Goal: Navigation & Orientation: Find specific page/section

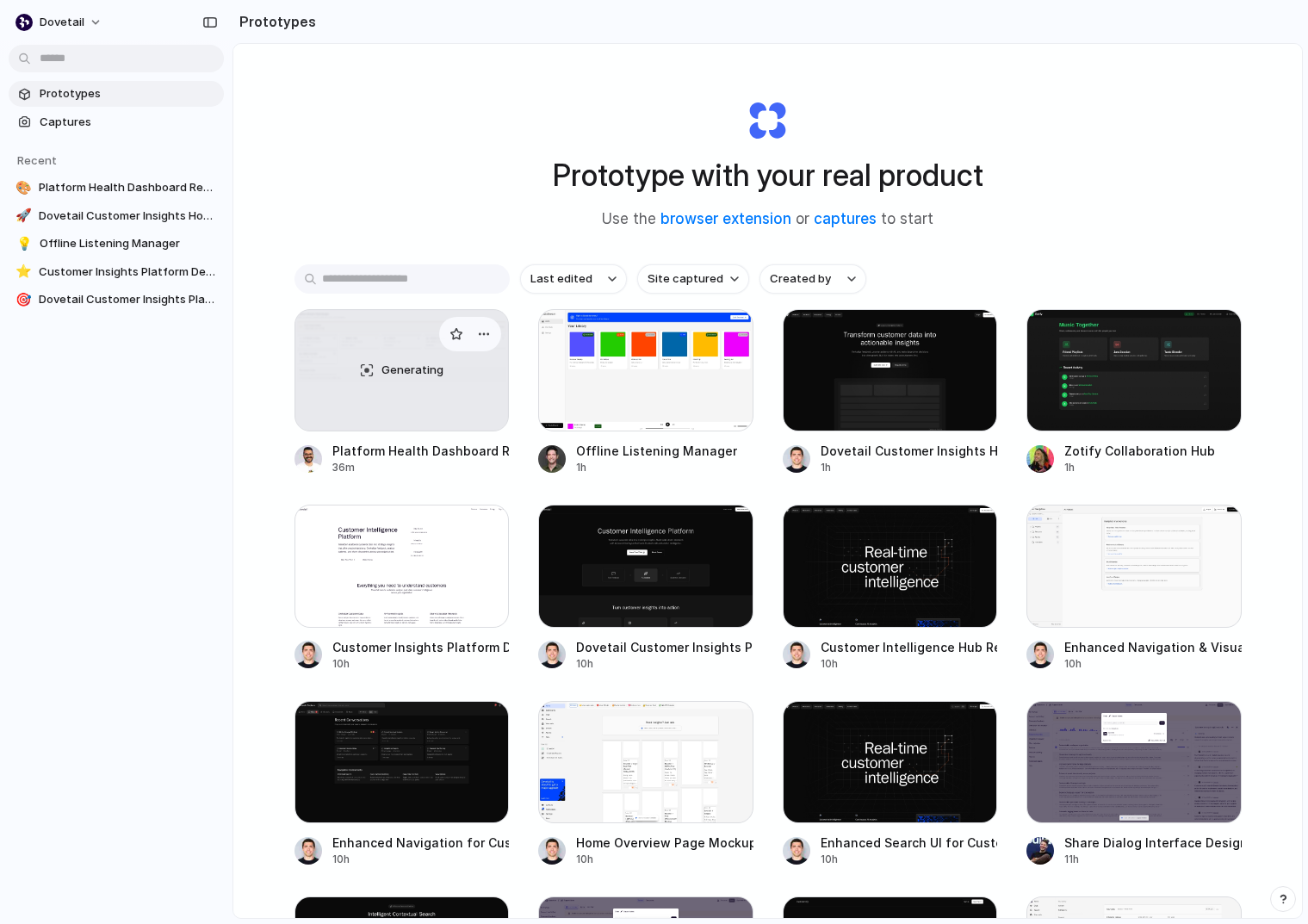
click at [408, 411] on div "Generating" at bounding box center [402, 370] width 214 height 121
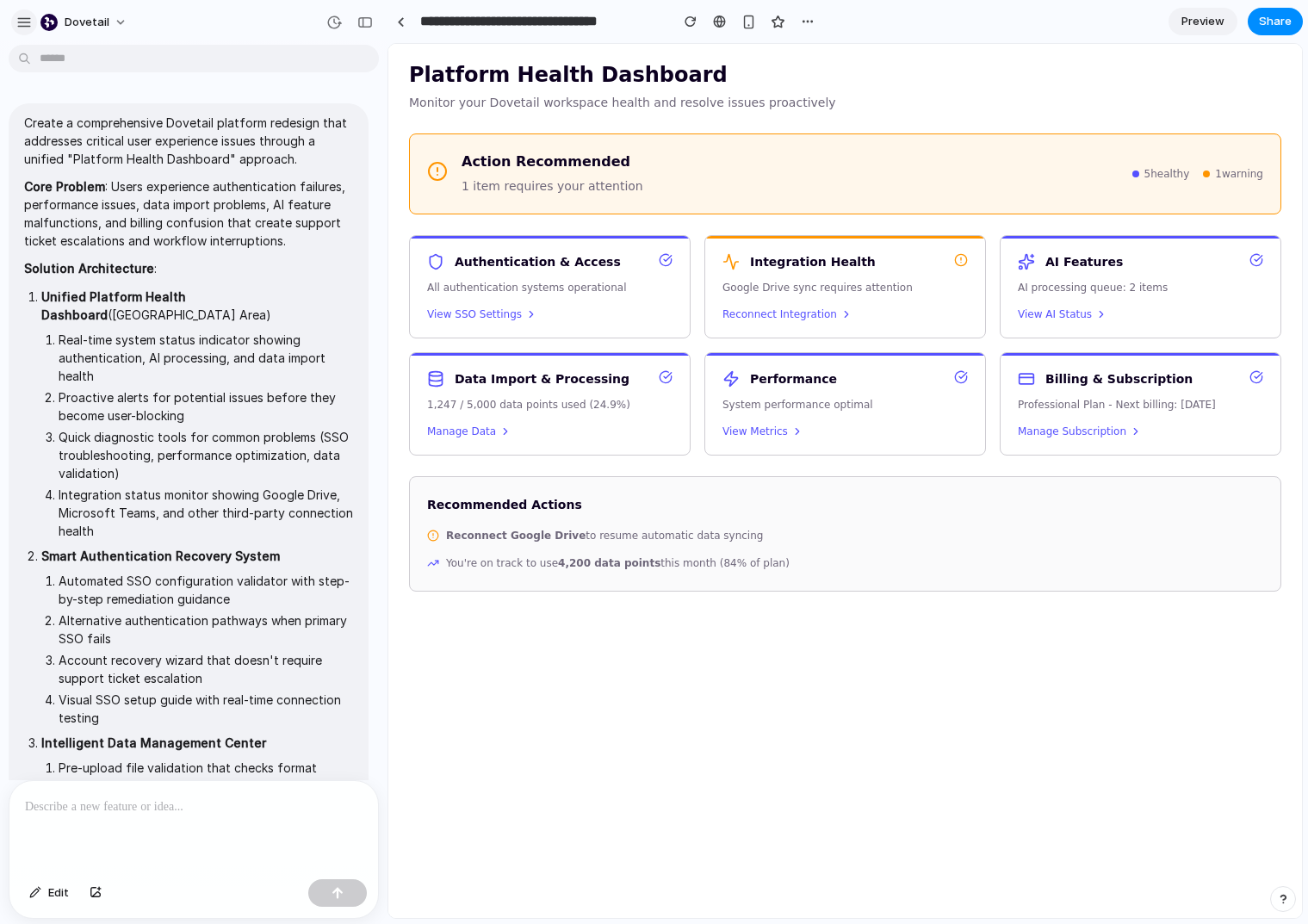
click at [24, 20] on div "button" at bounding box center [23, 21] width 15 height 15
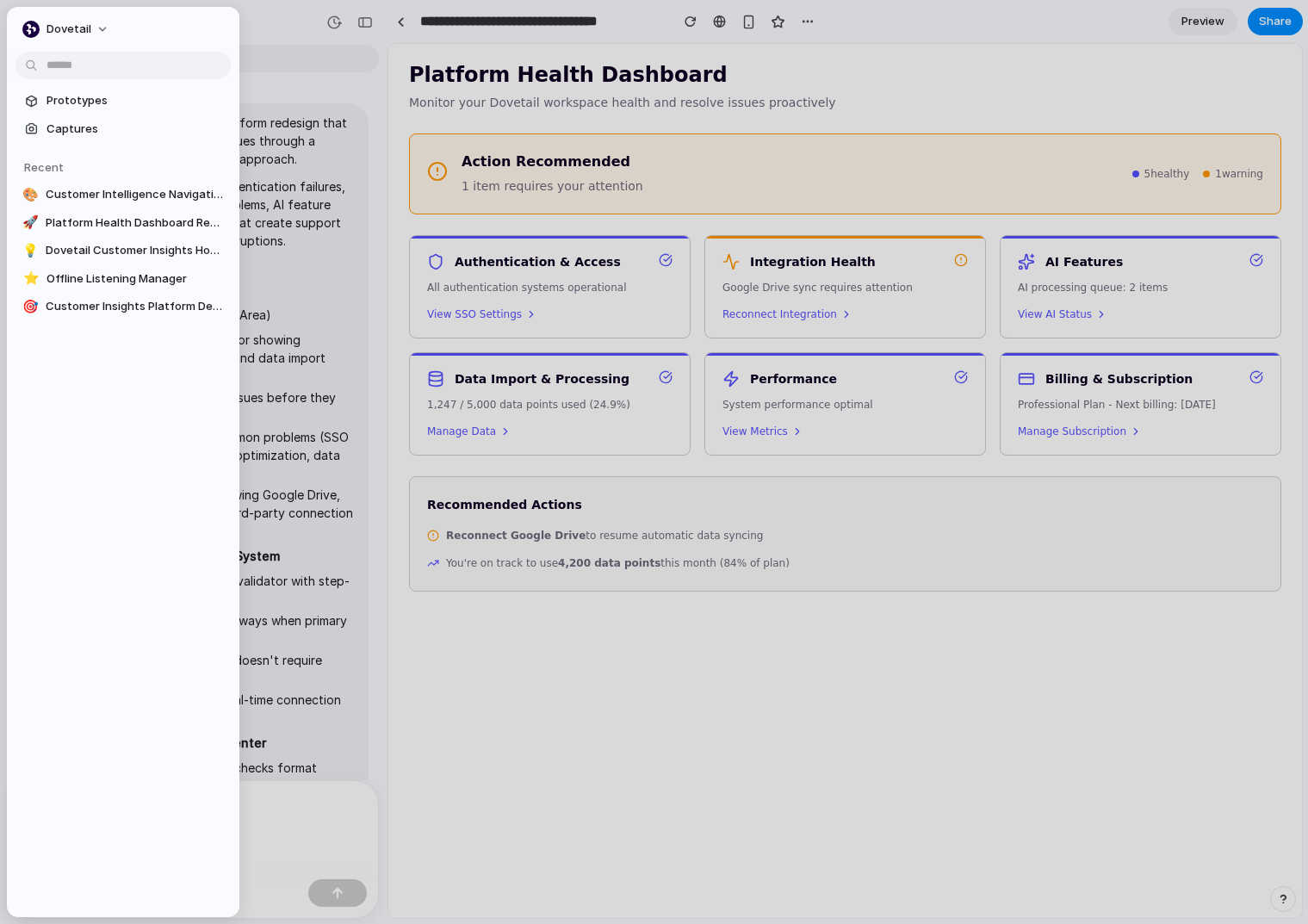
click at [312, 34] on div at bounding box center [654, 462] width 1308 height 924
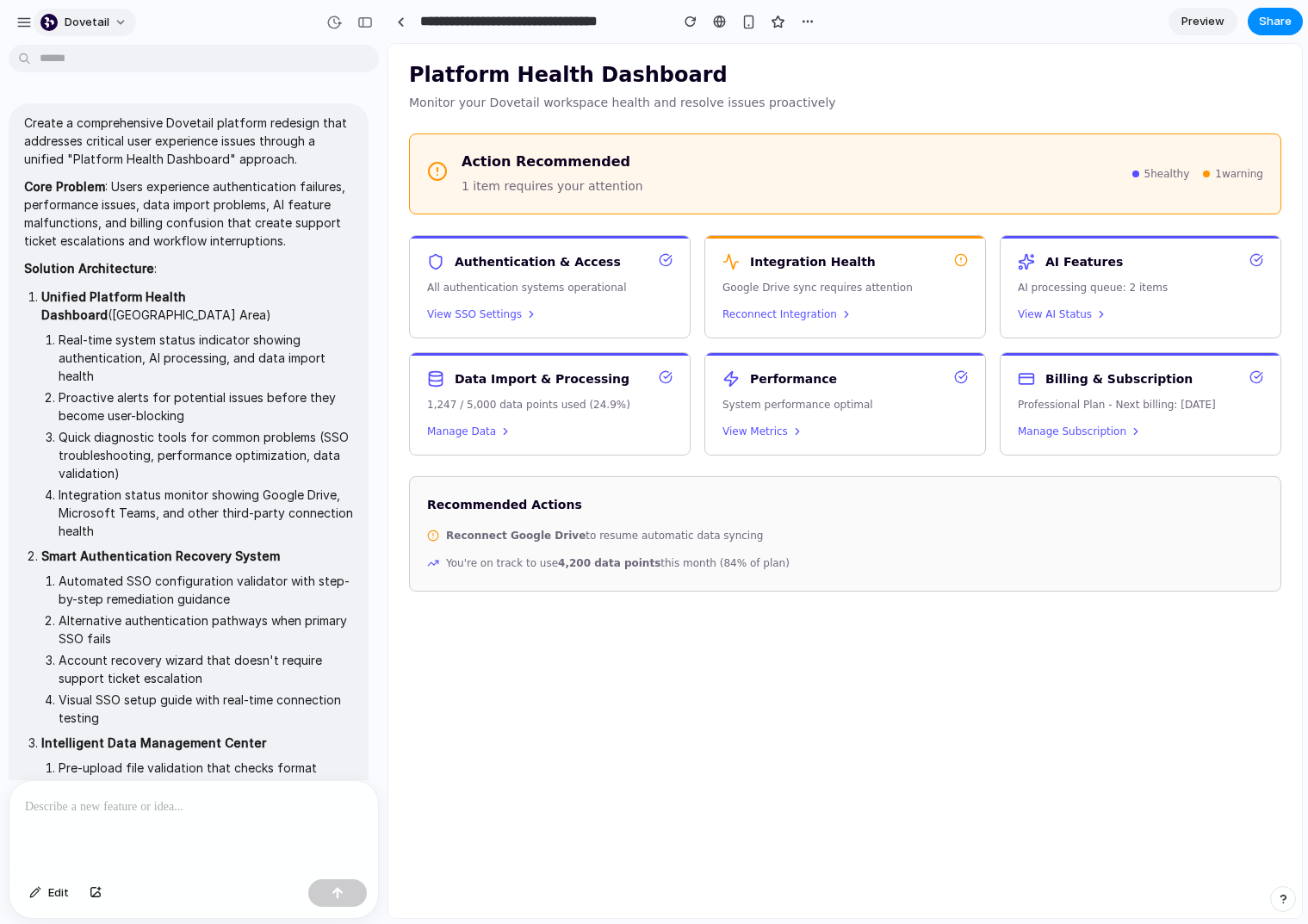
click at [82, 23] on span "dovetail" at bounding box center [87, 21] width 45 height 17
click at [114, 57] on li "Settings" at bounding box center [108, 61] width 143 height 28
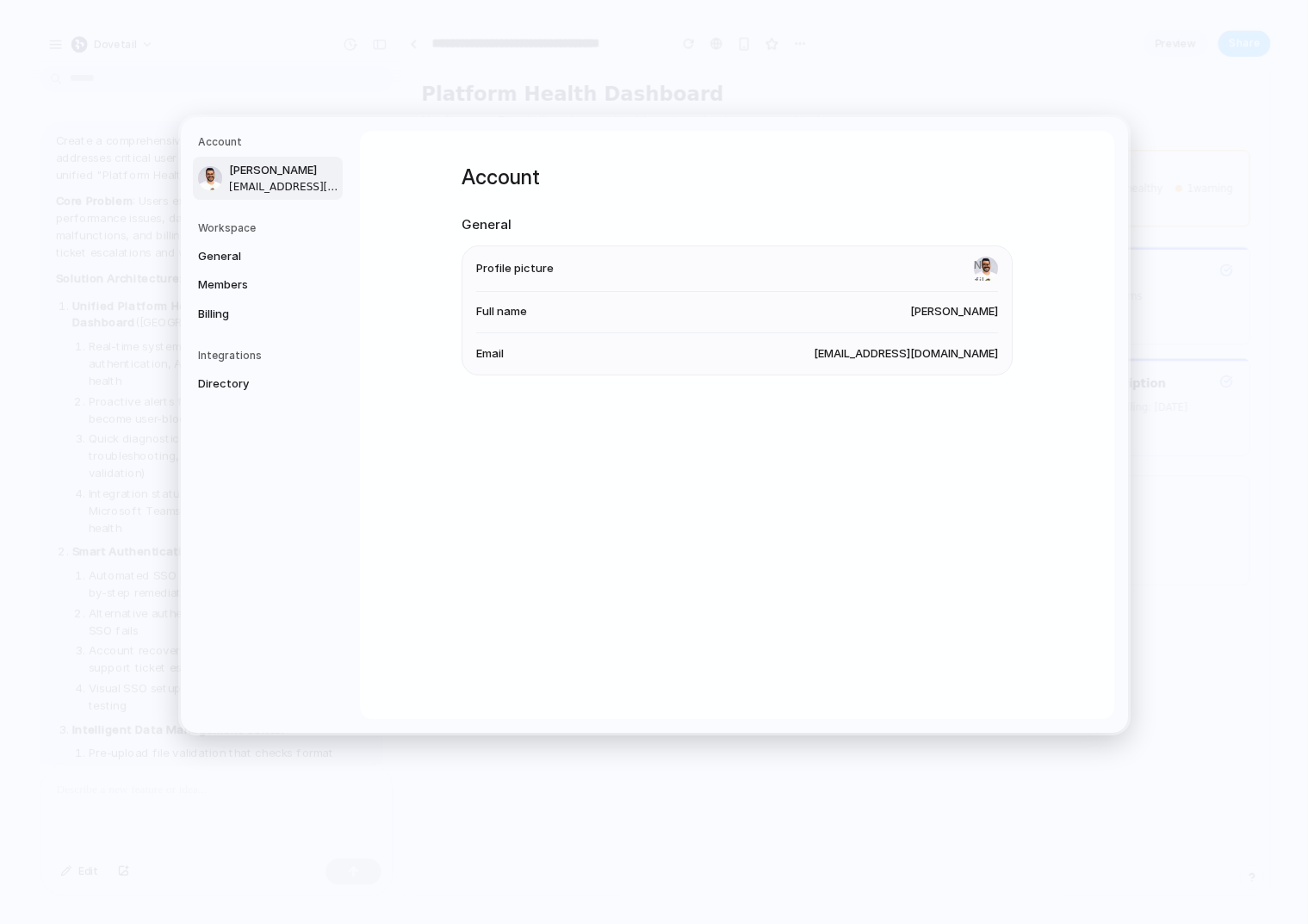
click at [192, 203] on nav "Account [PERSON_NAME] [PERSON_NAME][EMAIL_ADDRESS][DOMAIN_NAME] Workspace Gener…" at bounding box center [270, 425] width 179 height 616
click at [234, 270] on div "General Members Billing" at bounding box center [270, 285] width 145 height 85
click at [235, 284] on span "Members" at bounding box center [252, 285] width 110 height 17
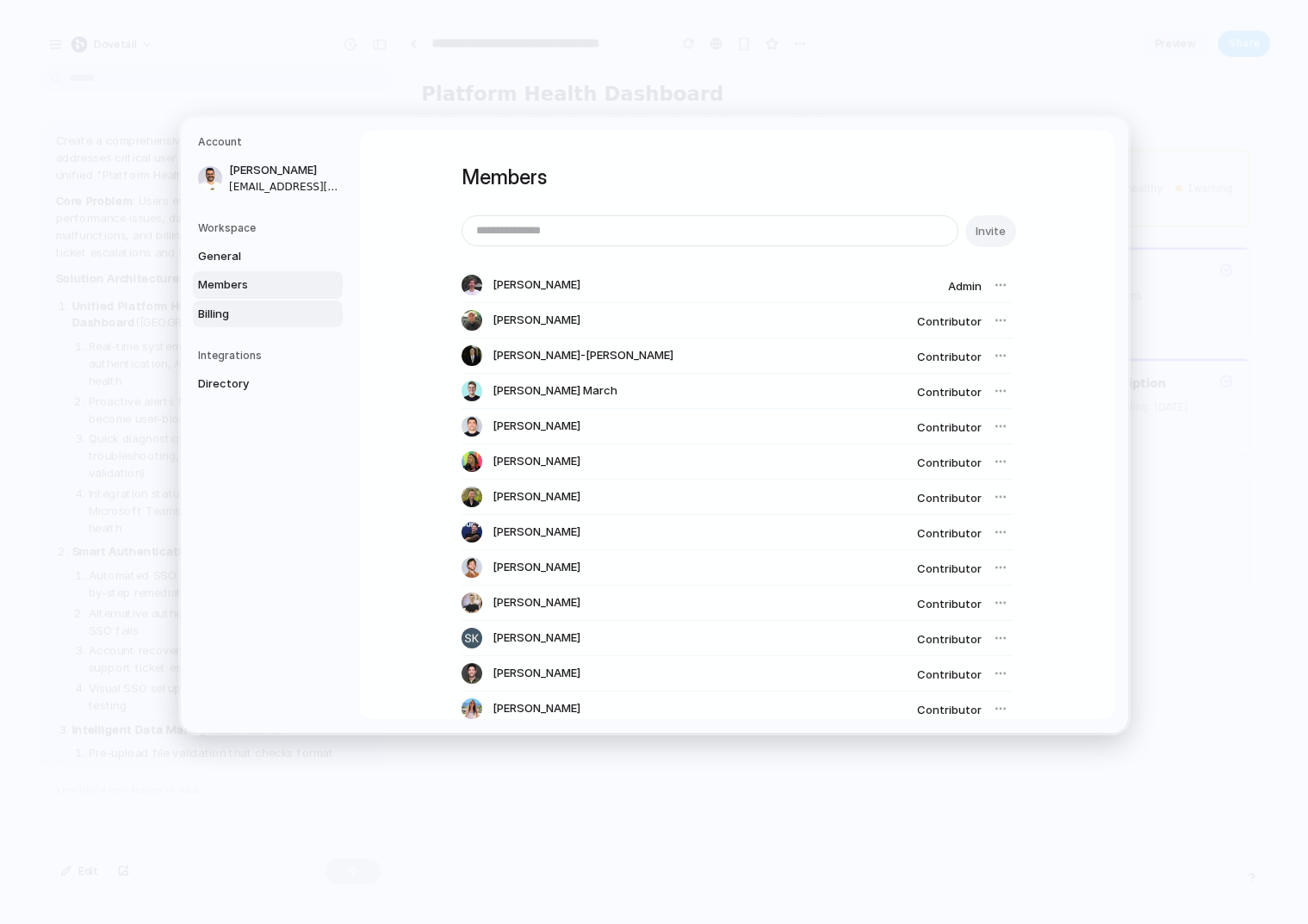
click at [227, 317] on span "Billing" at bounding box center [252, 313] width 110 height 17
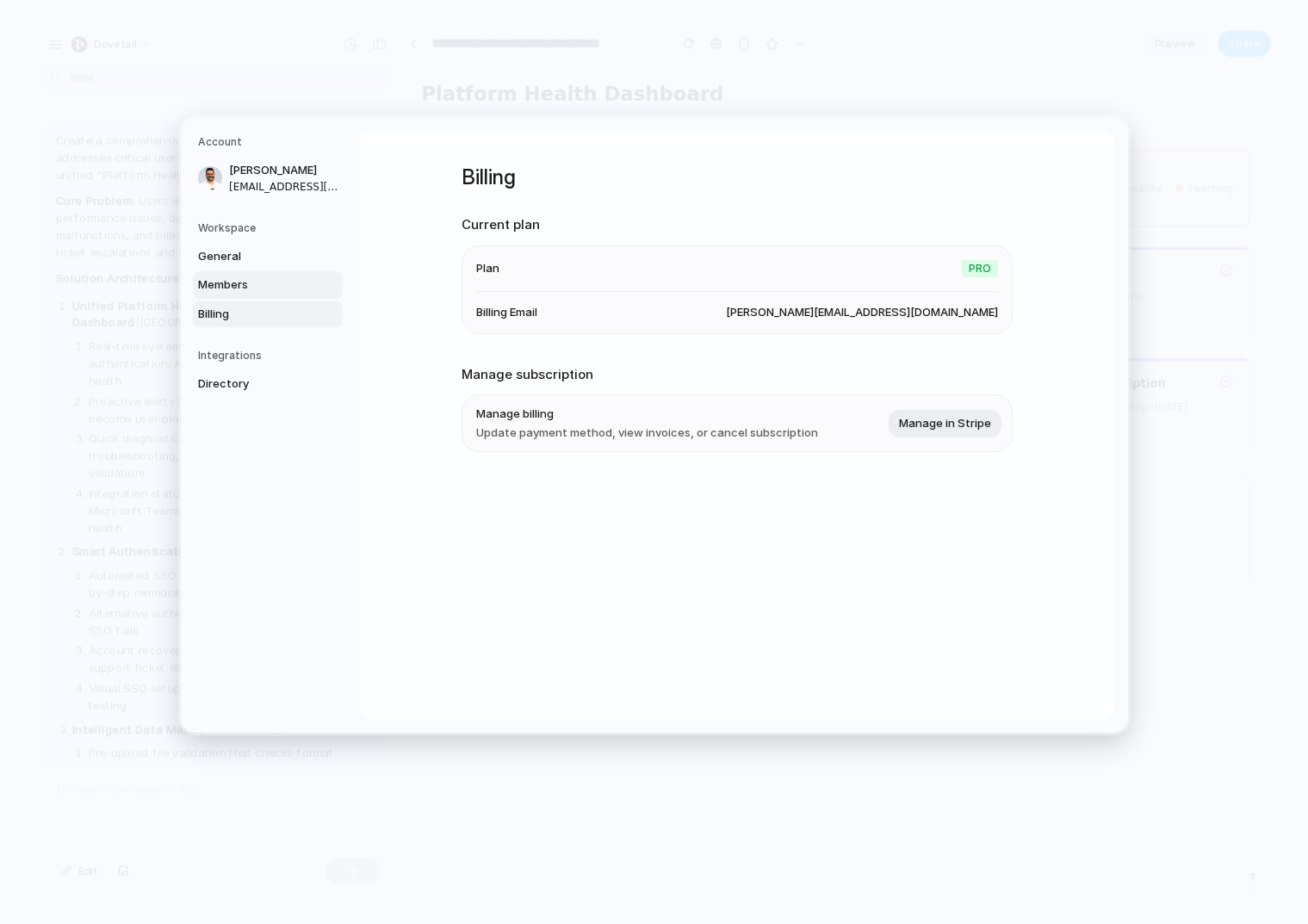
click at [237, 295] on link "Members" at bounding box center [267, 285] width 150 height 28
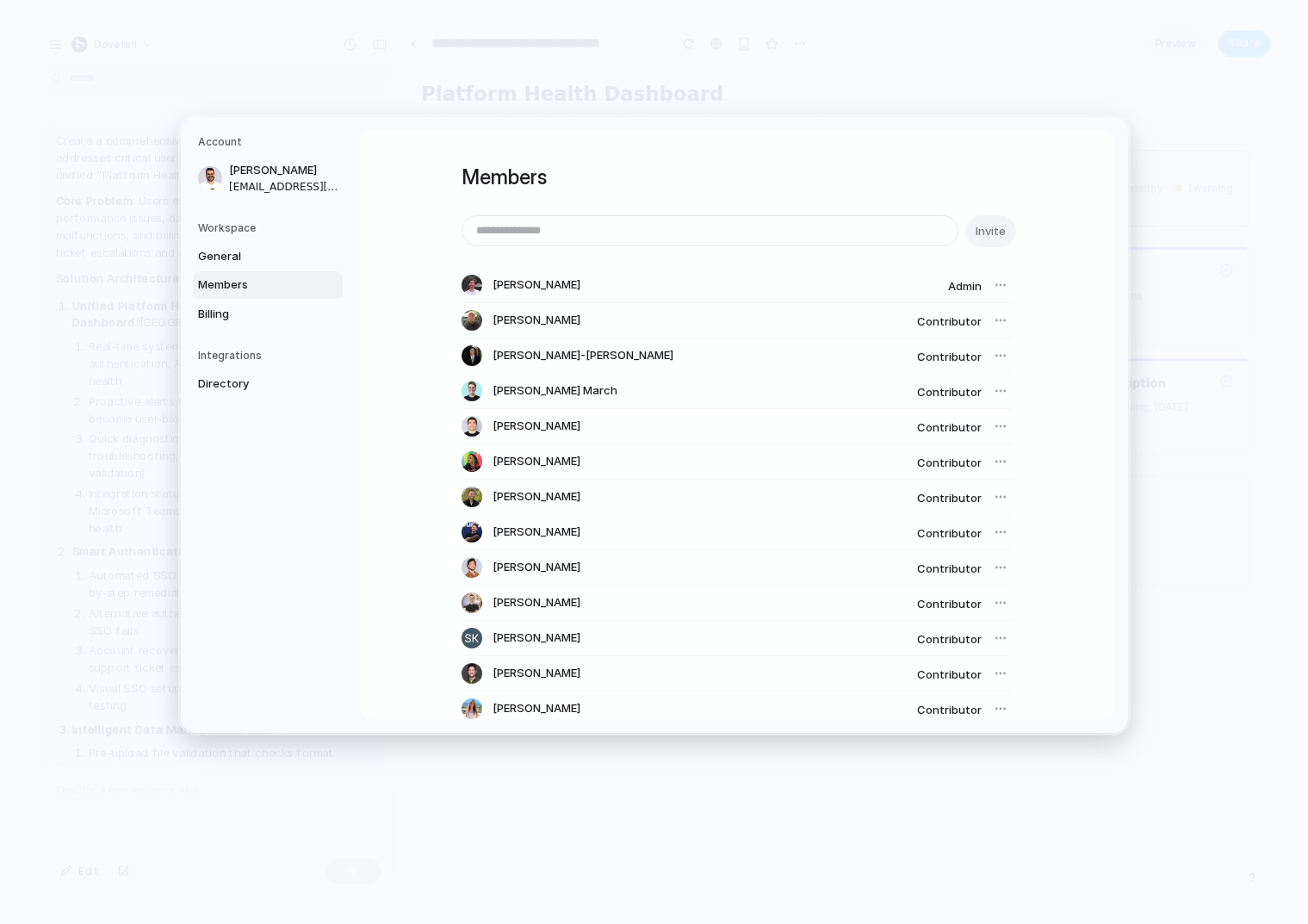
click at [993, 321] on div at bounding box center [1000, 320] width 24 height 24
click at [997, 319] on div at bounding box center [1000, 320] width 24 height 24
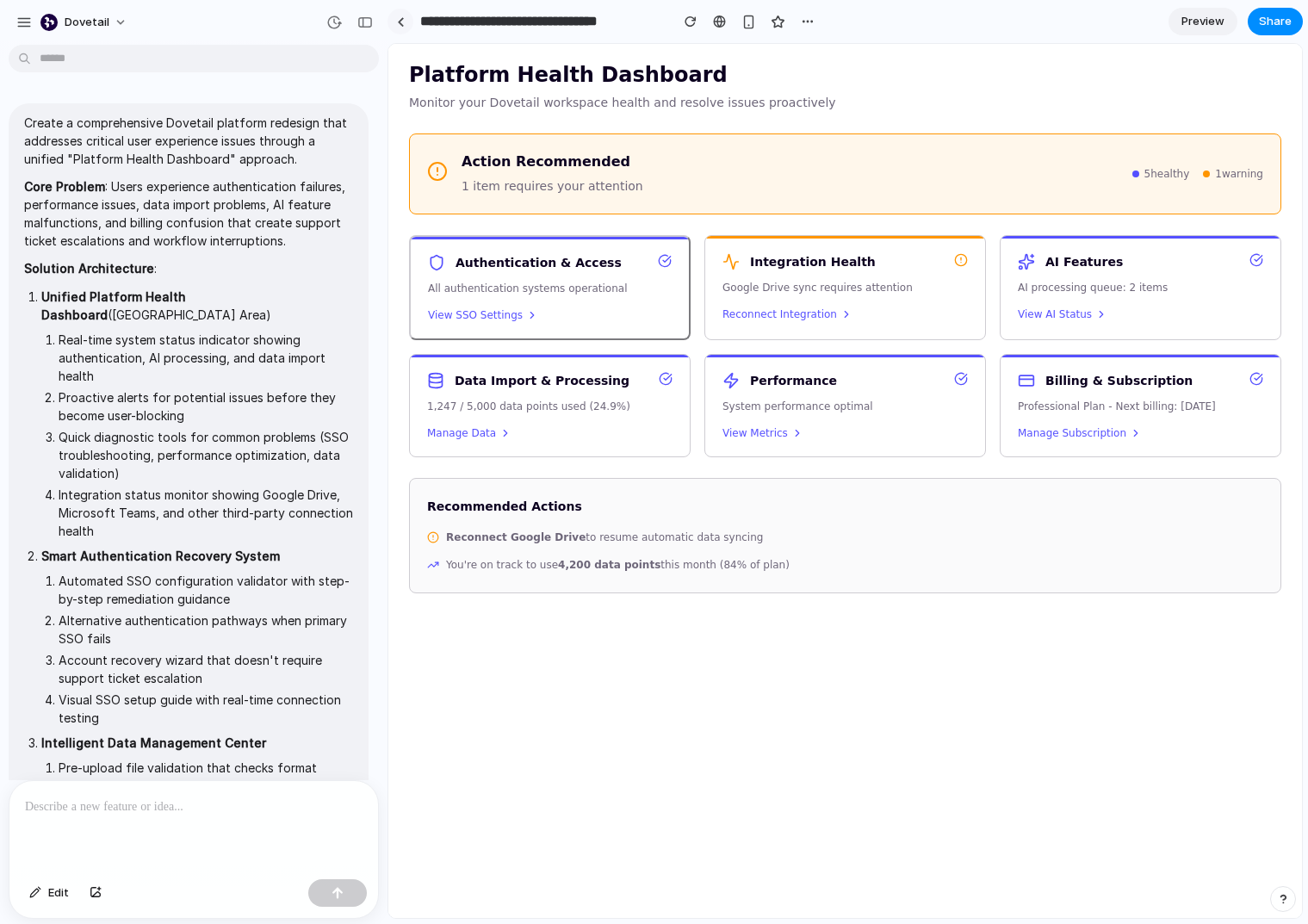
click at [406, 25] on link at bounding box center [400, 21] width 26 height 26
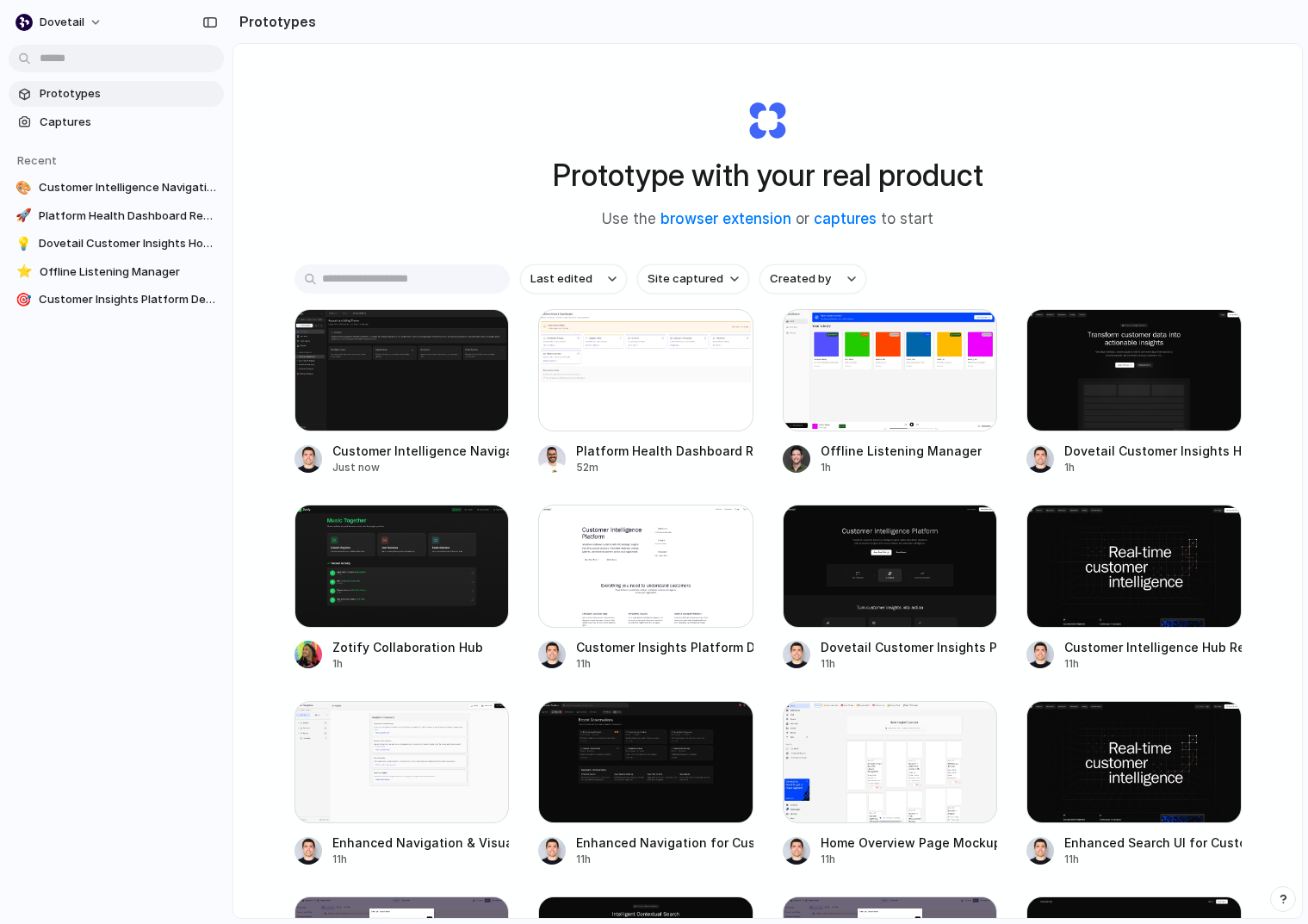
click at [999, 117] on div "Prototype with your real product Use the browser extension or captures to start" at bounding box center [767, 158] width 688 height 186
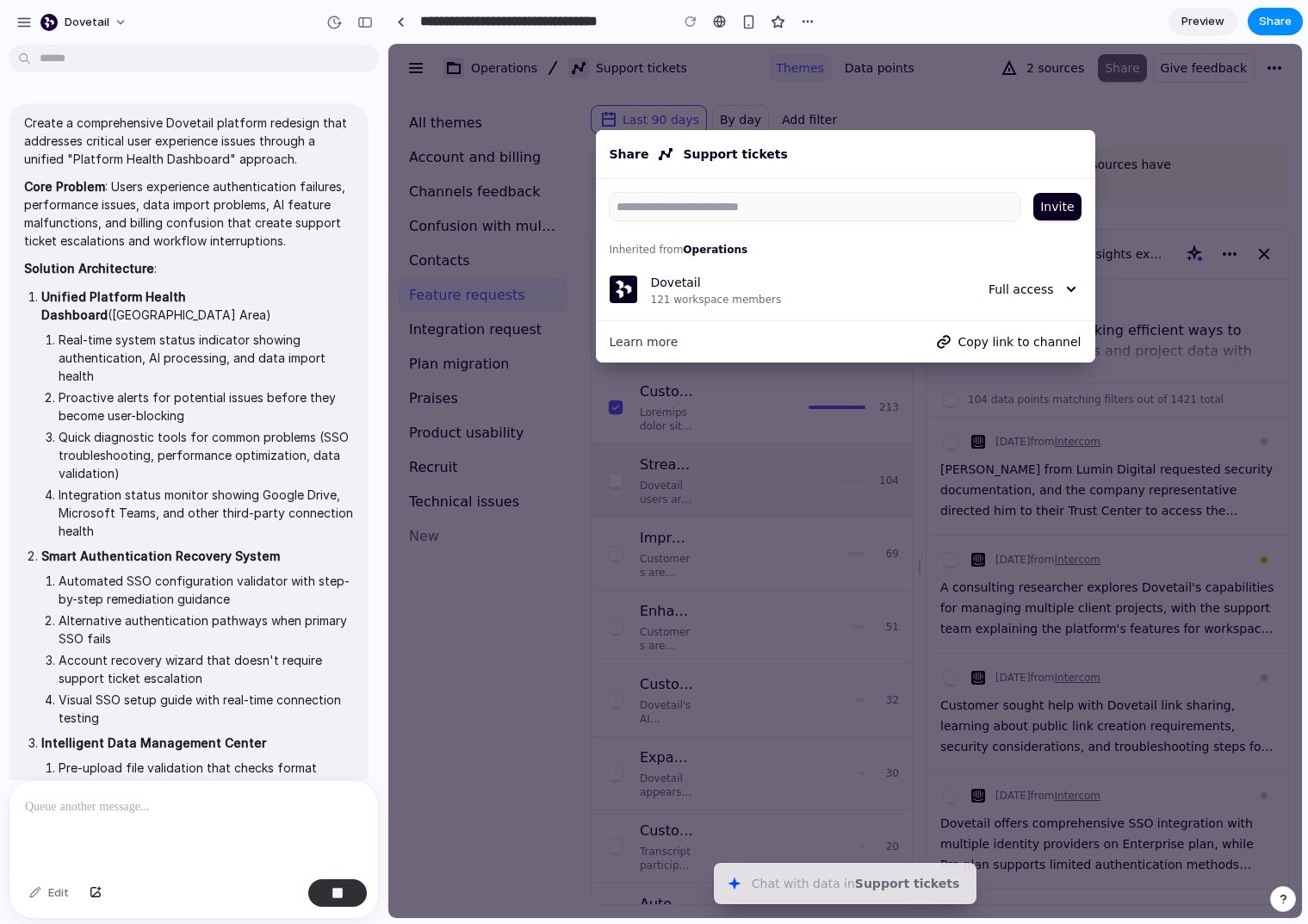
scroll to position [1891, 0]
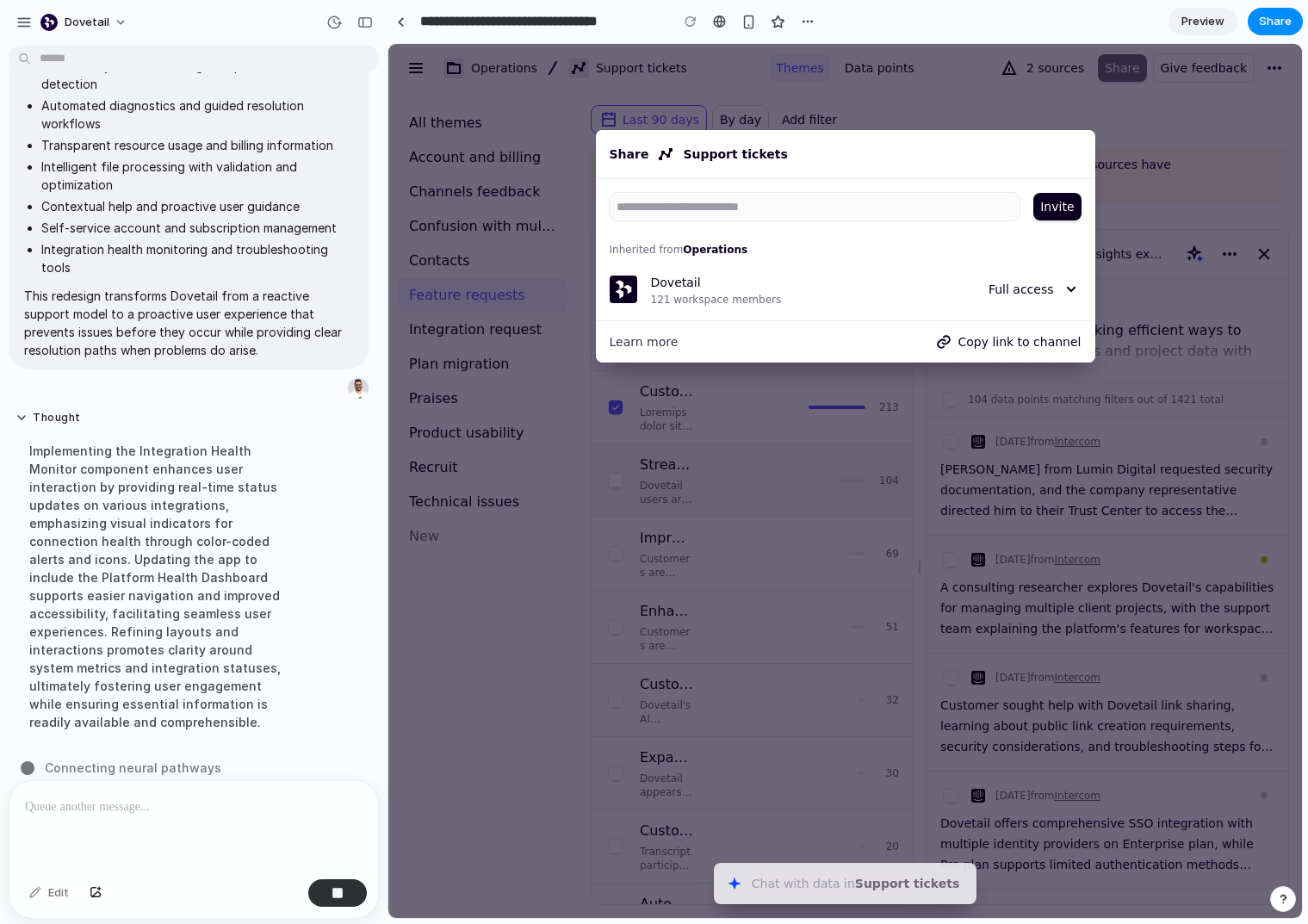
click at [492, 535] on div at bounding box center [845, 481] width 913 height 874
click at [891, 293] on div "Dovetail 121 workspace members" at bounding box center [809, 289] width 317 height 34
click at [578, 118] on div at bounding box center [845, 481] width 913 height 874
click at [389, 12] on div at bounding box center [400, 21] width 26 height 26
click at [398, 20] on div at bounding box center [400, 21] width 8 height 10
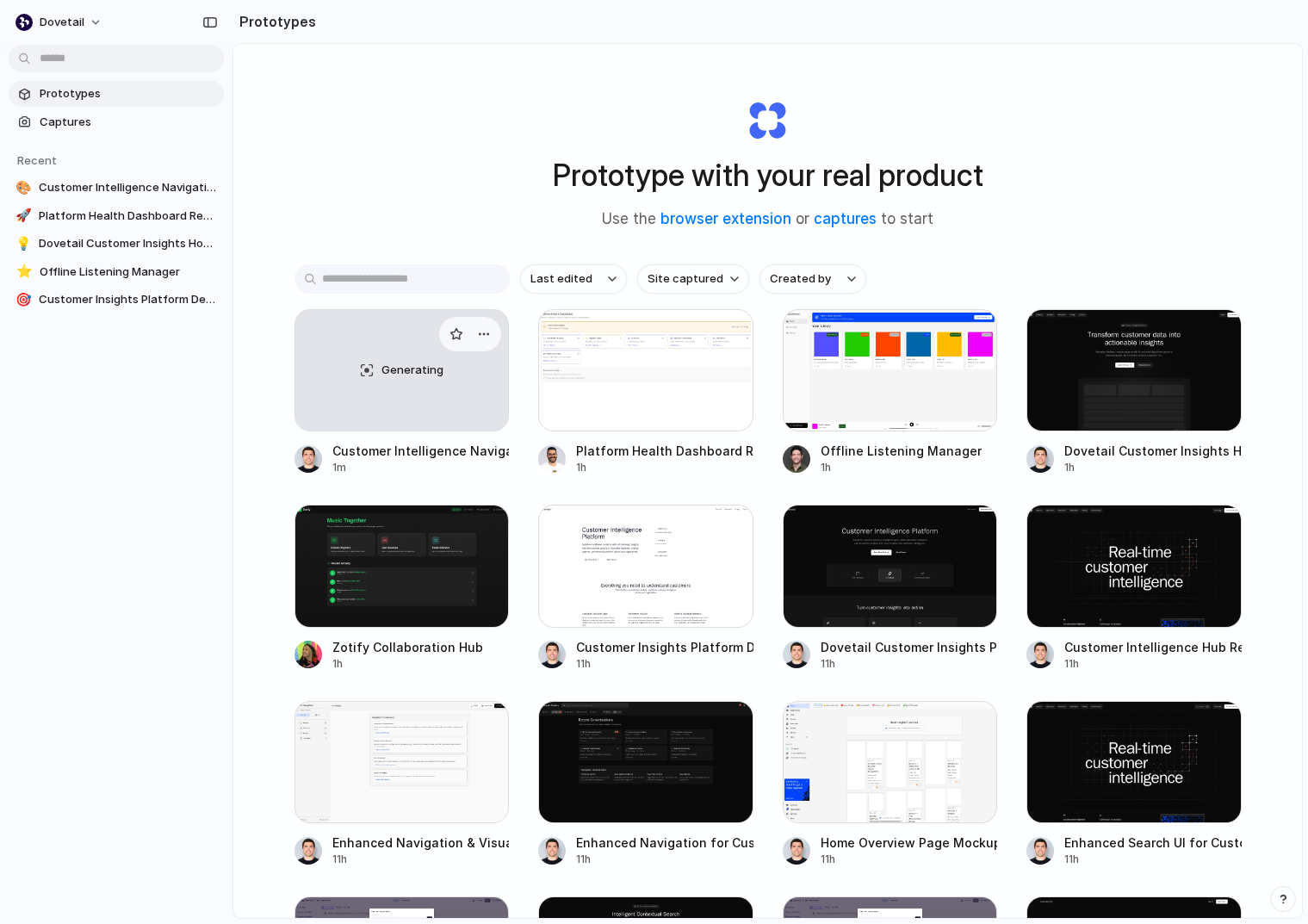
scroll to position [38, 0]
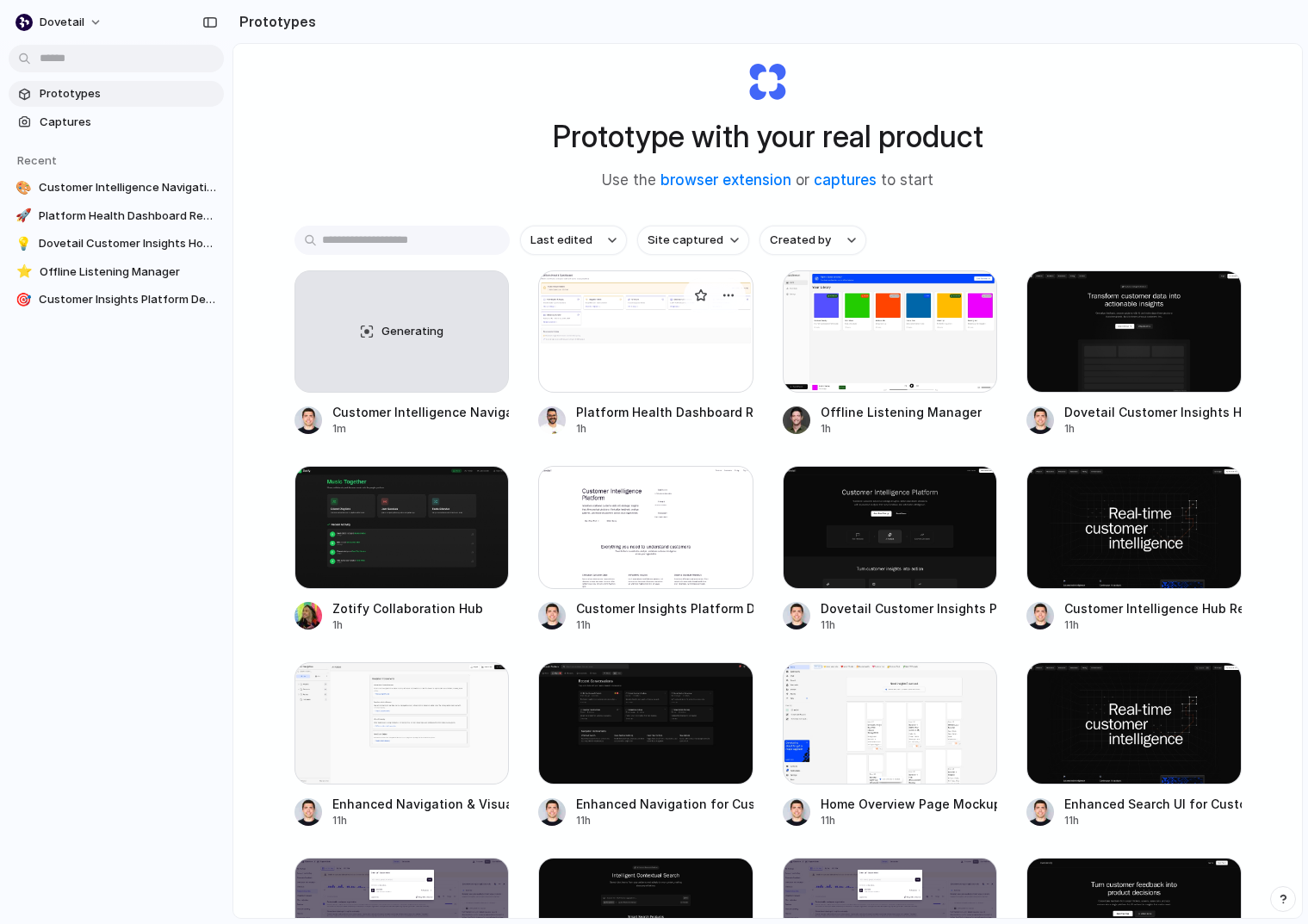
click at [657, 355] on div at bounding box center [645, 331] width 215 height 123
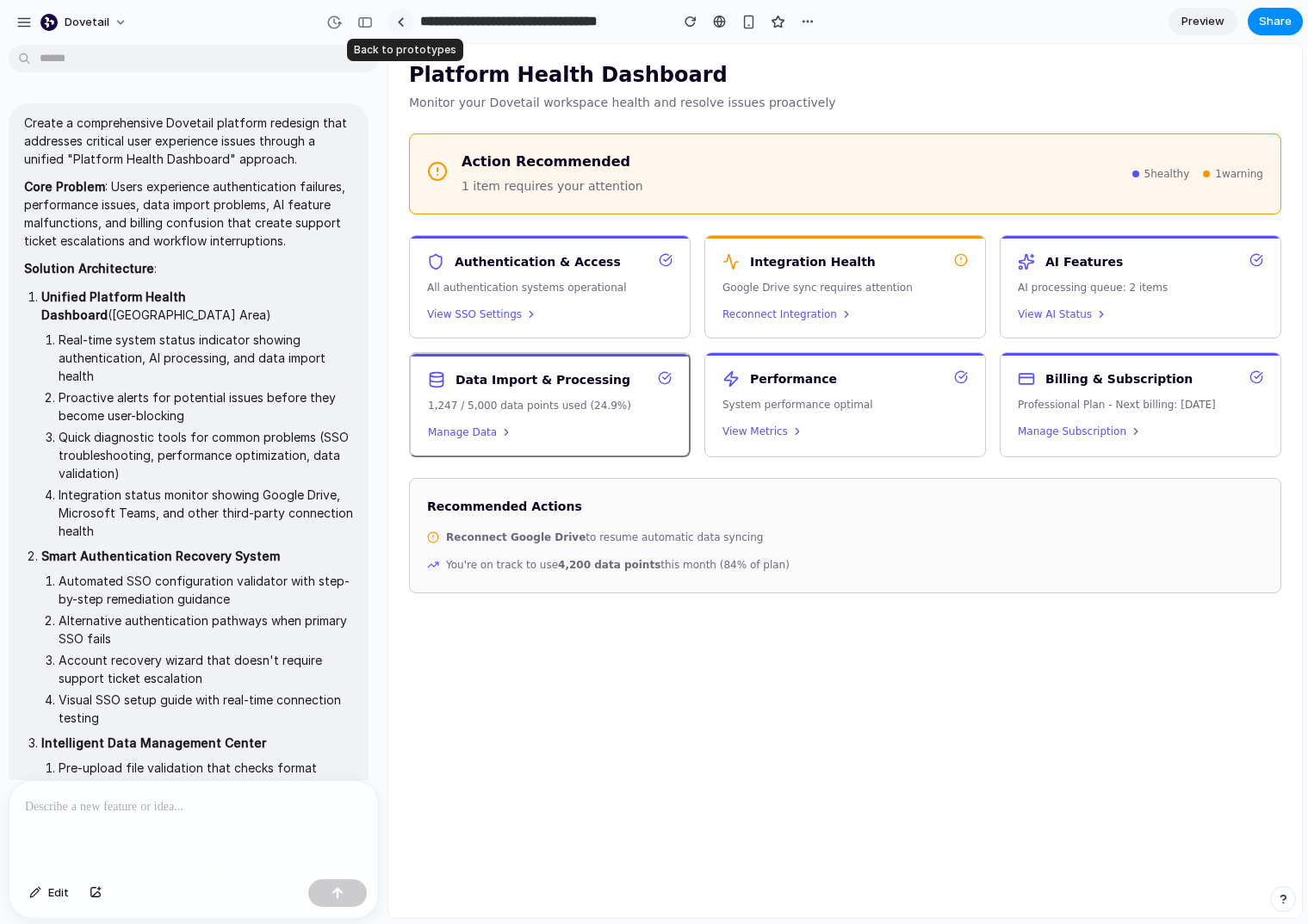
click at [401, 17] on div at bounding box center [400, 21] width 8 height 10
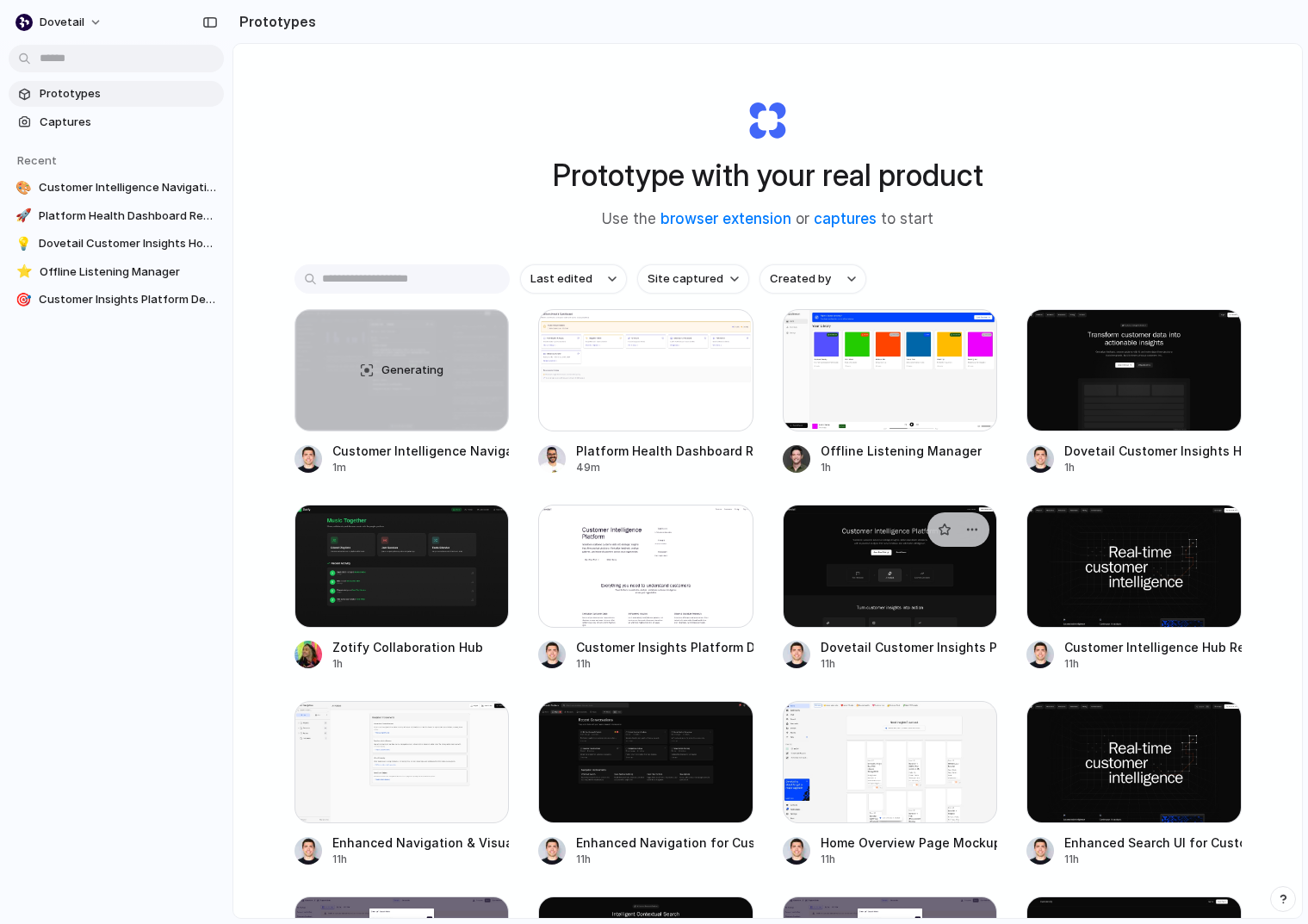
scroll to position [124, 0]
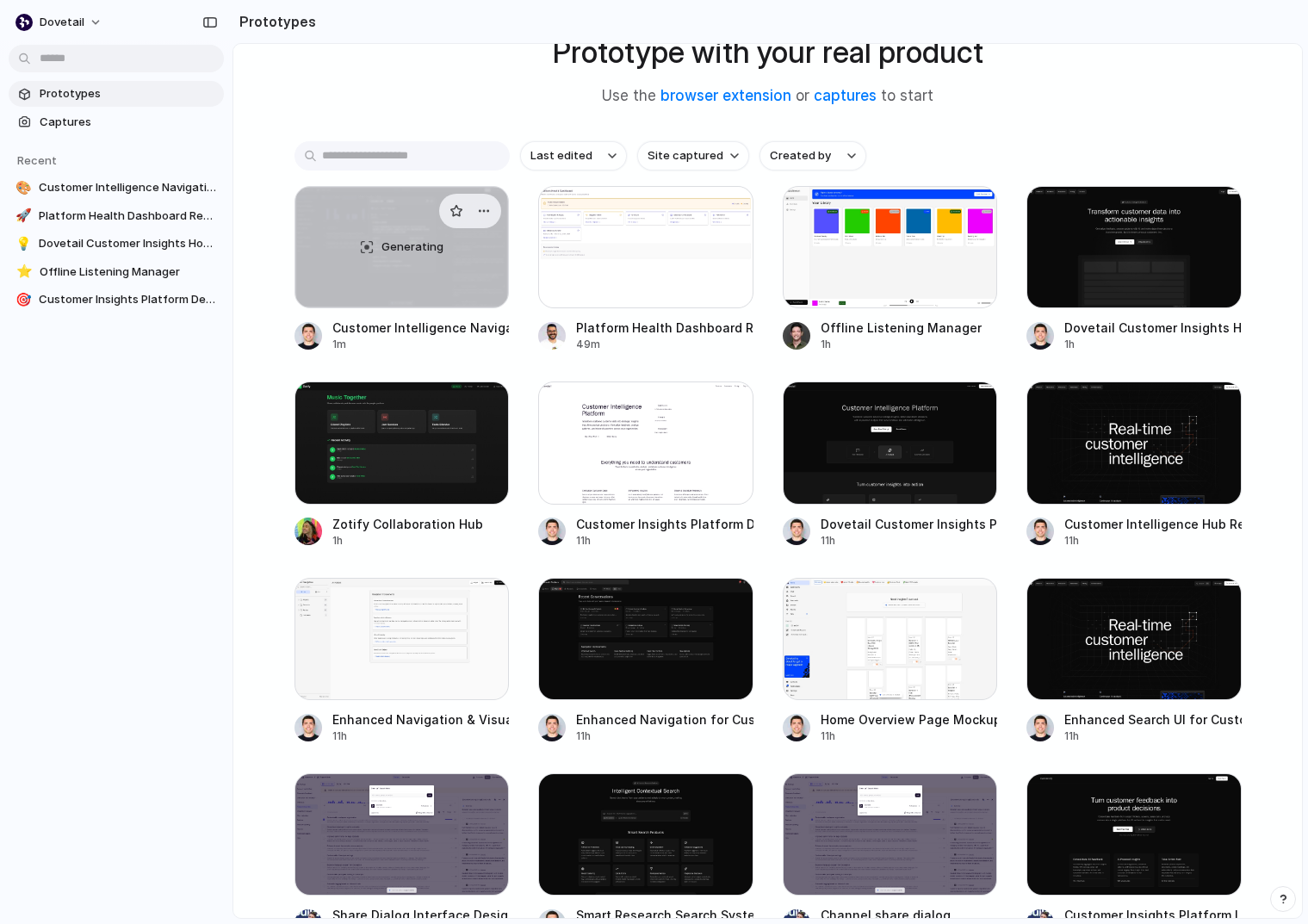
click at [473, 293] on div "Generating" at bounding box center [402, 247] width 214 height 121
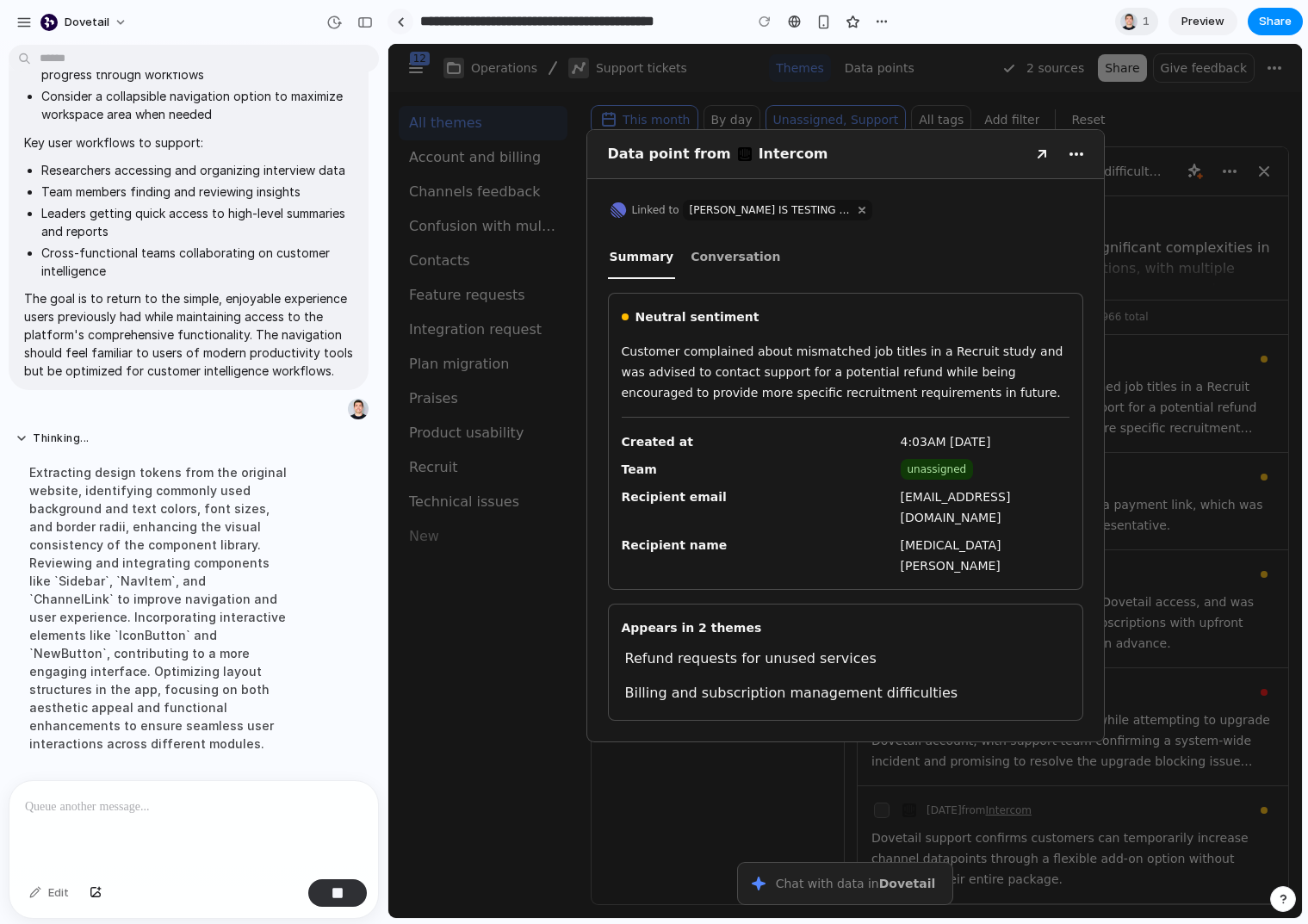
scroll to position [569, 0]
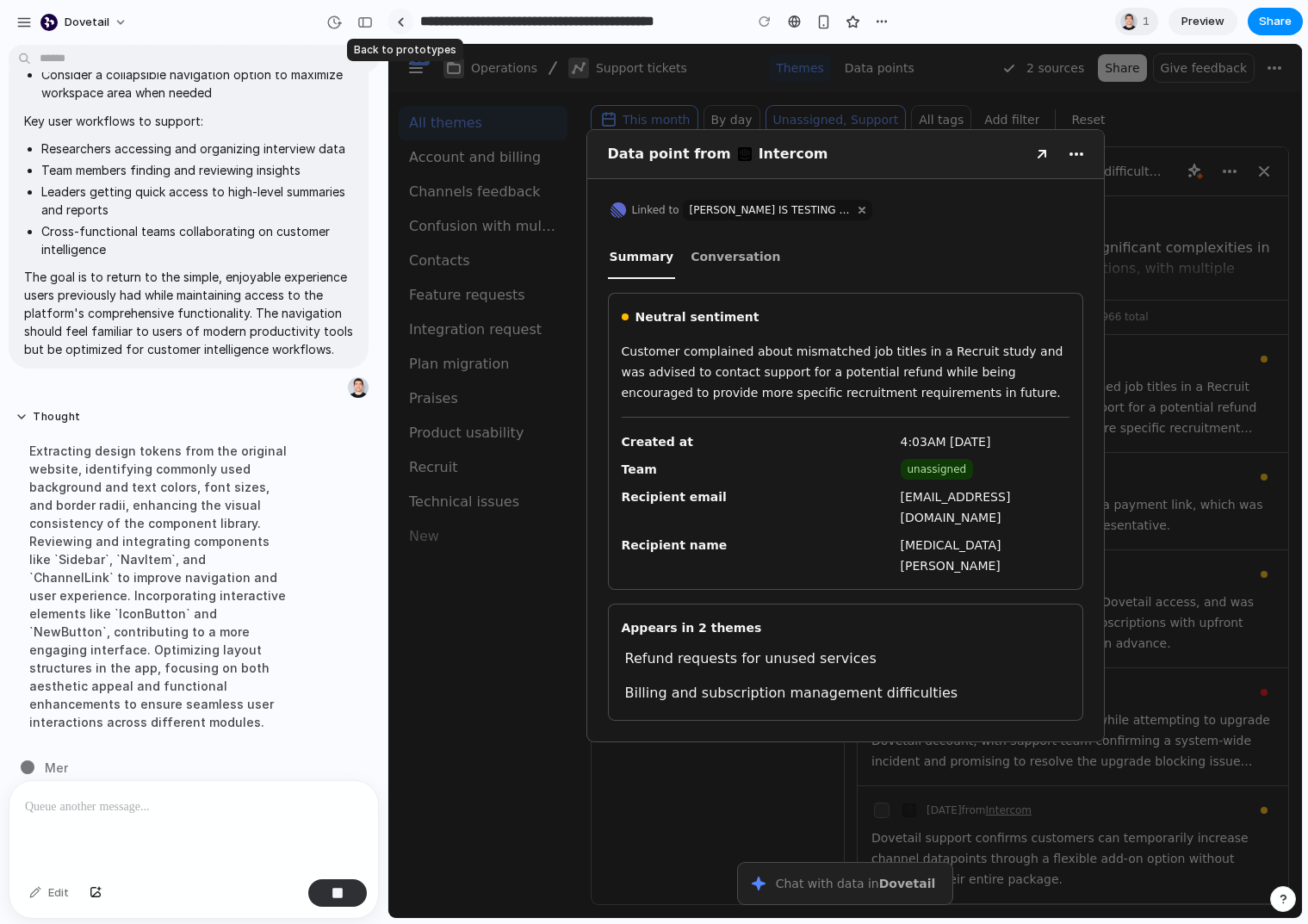
click at [397, 26] on link at bounding box center [400, 21] width 26 height 26
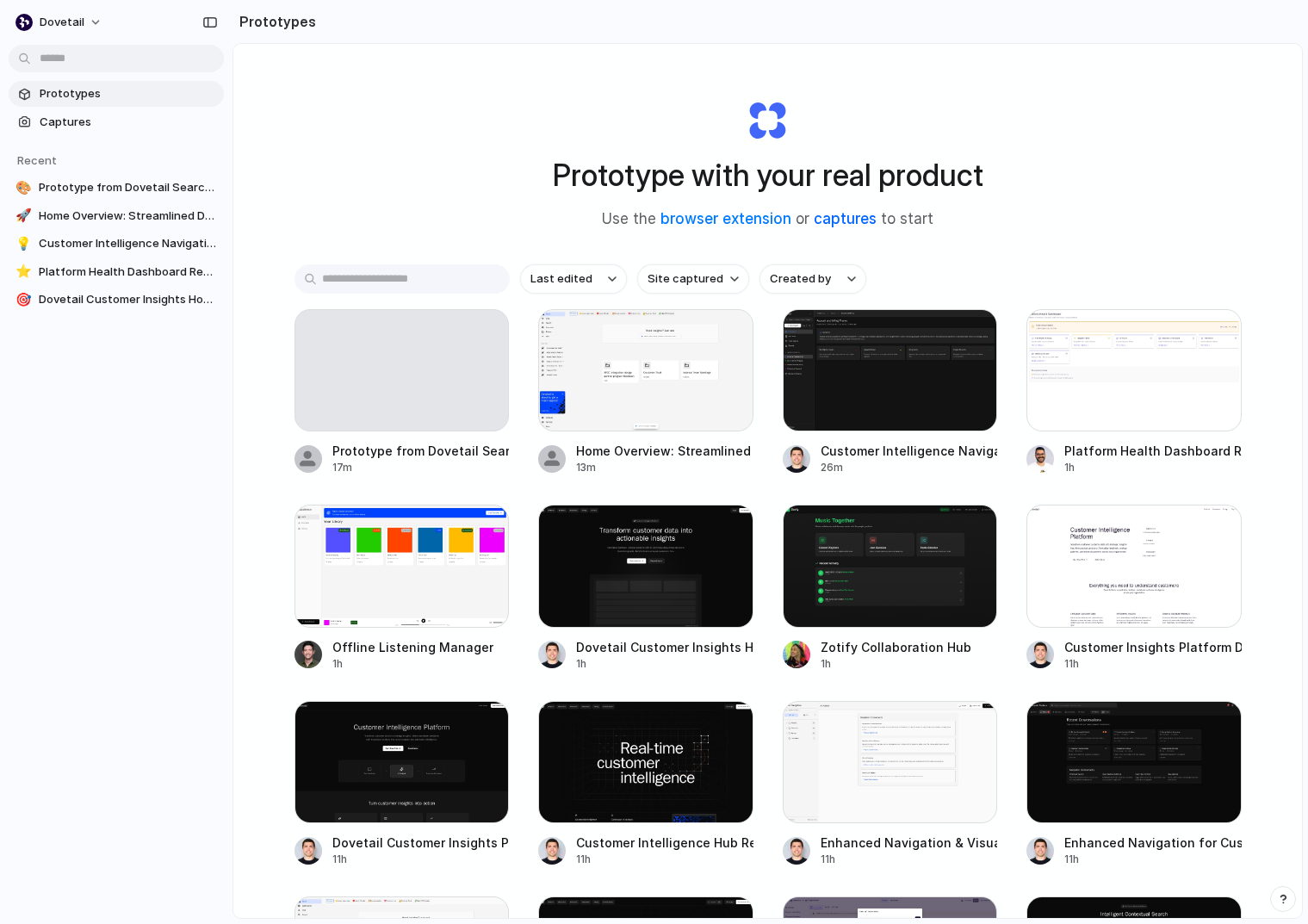
click at [825, 216] on link "captures" at bounding box center [845, 218] width 63 height 17
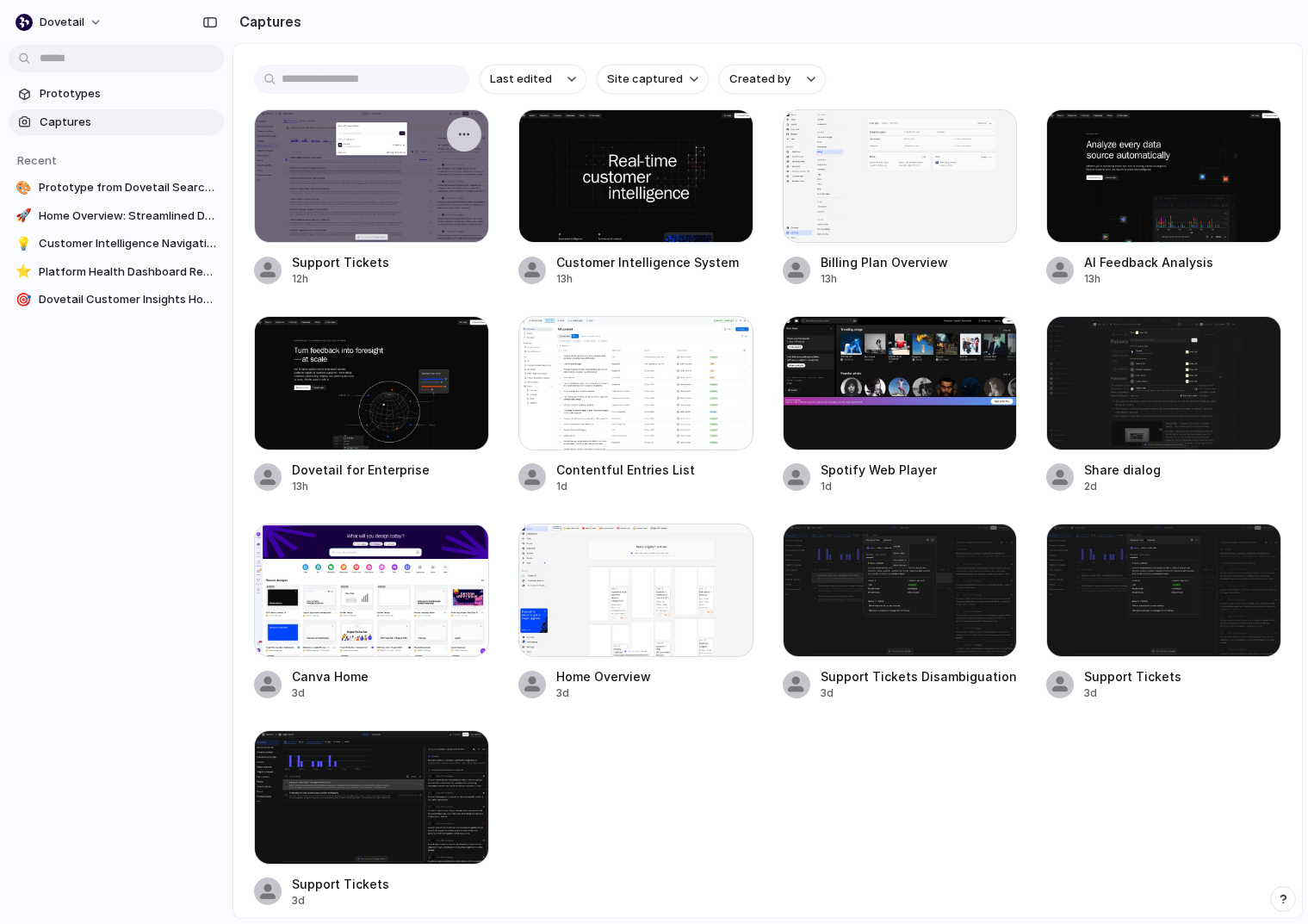
click at [441, 150] on div at bounding box center [372, 175] width 235 height 133
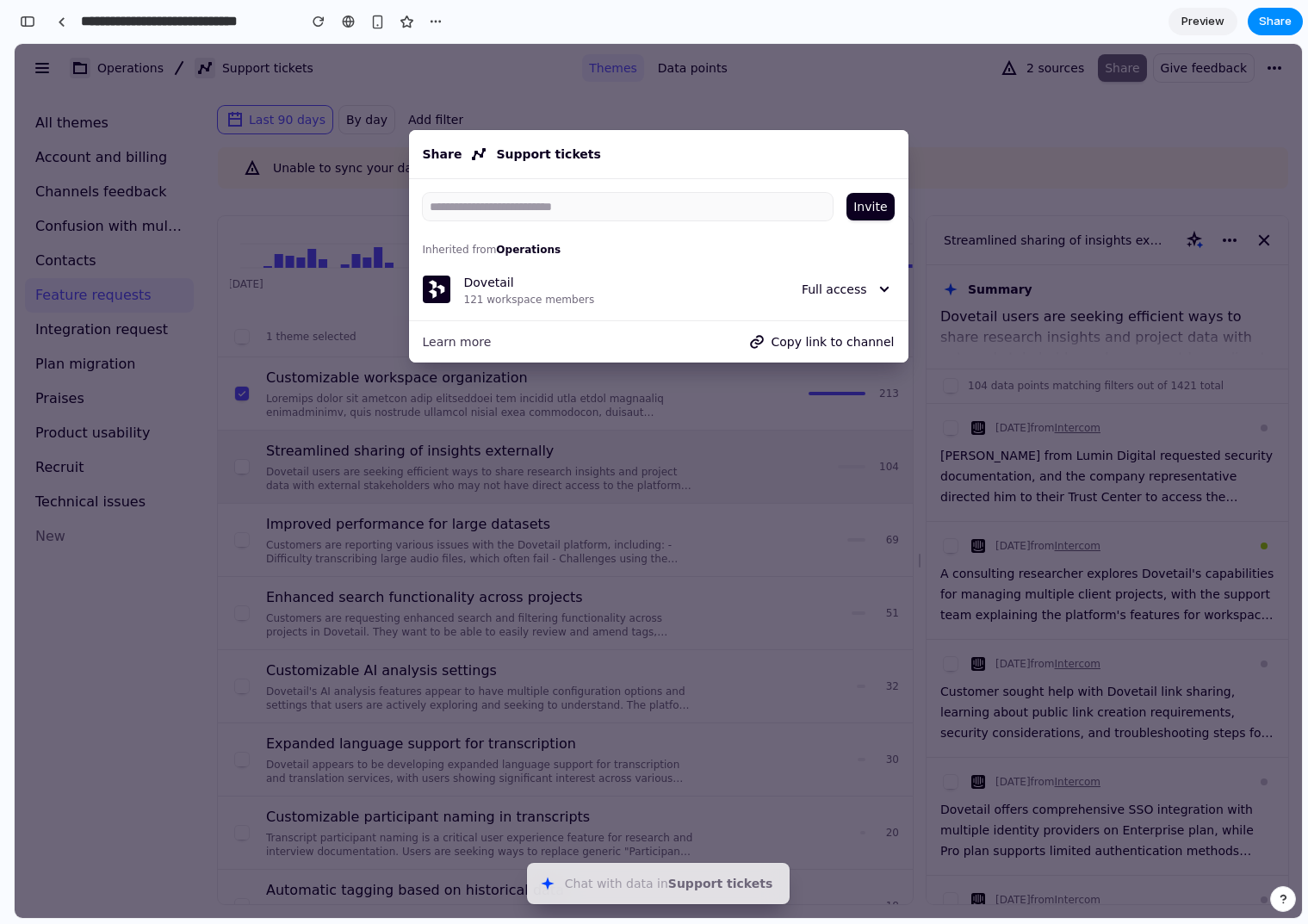
click at [586, 391] on div at bounding box center [658, 481] width 1287 height 874
click at [56, 16] on link at bounding box center [61, 21] width 26 height 26
